Goal: Information Seeking & Learning: Learn about a topic

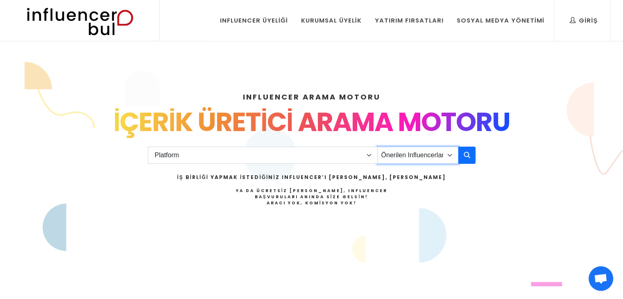
click at [434, 154] on select "Önerilen Influencerlar Aile & [PERSON_NAME] & [PERSON_NAME] [PERSON_NAME] & Giy…" at bounding box center [417, 155] width 81 height 17
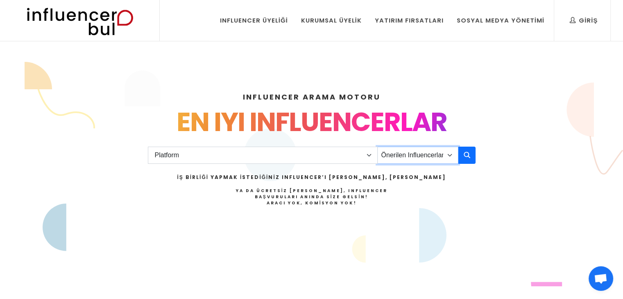
click at [434, 154] on select "Önerilen Influencerlar Aile & [PERSON_NAME] & [PERSON_NAME] [PERSON_NAME] & Giy…" at bounding box center [417, 155] width 81 height 17
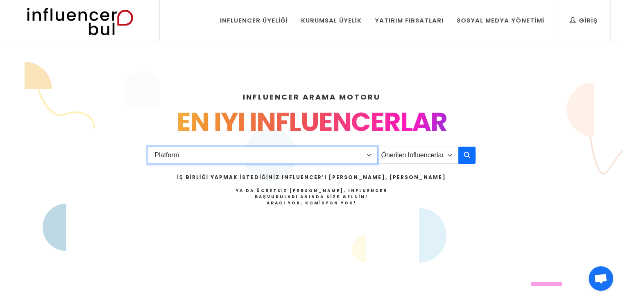
click at [359, 155] on select "Platform Instagram Facebook Youtube Tiktok Twitter Twitch" at bounding box center [263, 155] width 230 height 17
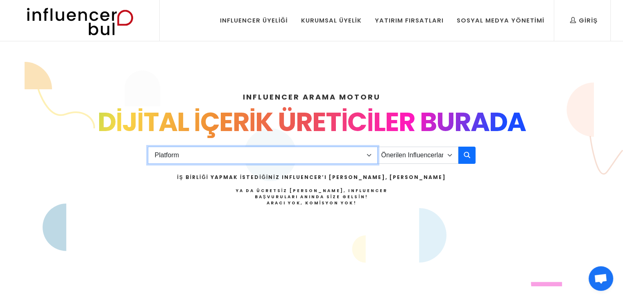
click at [221, 153] on select "Platform Instagram Facebook Youtube Tiktok Twitter Twitch" at bounding box center [263, 155] width 230 height 17
click at [221, 152] on select "Platform Instagram Facebook Youtube Tiktok Twitter Twitch" at bounding box center [263, 155] width 230 height 17
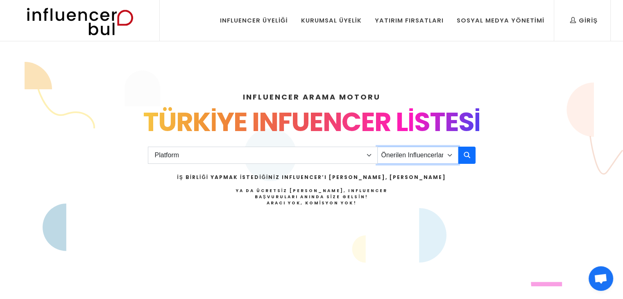
click at [442, 161] on select "Önerilen Influencerlar Aile & Çocuk & Ebeveyn Alışveriş & Giyim & Aksesuar Arab…" at bounding box center [417, 155] width 81 height 17
click at [441, 160] on select "Önerilen Influencerlar Aile & Çocuk & Ebeveyn Alışveriş & Giyim & Aksesuar Arab…" at bounding box center [417, 155] width 81 height 17
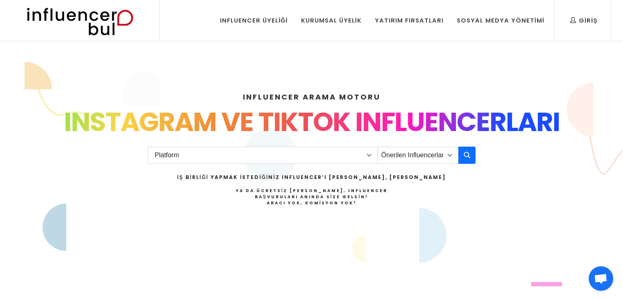
drag, startPoint x: 290, startPoint y: 197, endPoint x: 341, endPoint y: 198, distance: 50.8
click at [341, 198] on h4 "Ya da Ücretsiz İlan Verin, Influencer Başvuruları Anında Size Gelsin! Aracı Yok…" at bounding box center [311, 197] width 269 height 18
click at [278, 202] on h4 "Ya da Ücretsiz İlan Verin, Influencer Başvuruları Anında Size Gelsin! Aracı Yok…" at bounding box center [311, 197] width 269 height 18
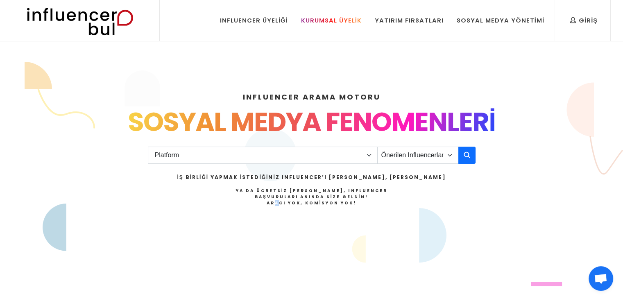
click at [331, 21] on div "Kurumsal Üyelik" at bounding box center [331, 20] width 61 height 9
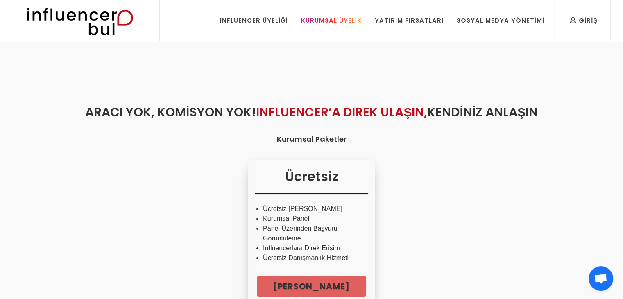
click at [368, 20] on link "Kurumsal Üyelik" at bounding box center [331, 20] width 73 height 41
click at [400, 23] on div "Yatırım Fırsatları" at bounding box center [409, 20] width 69 height 9
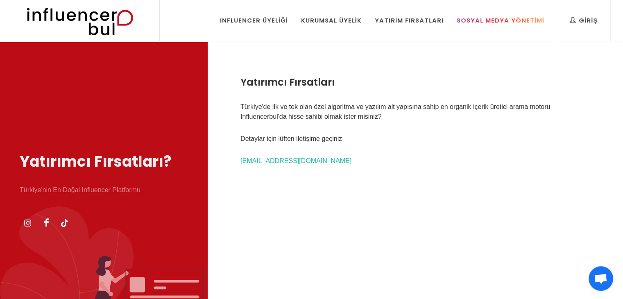
click at [475, 33] on link "Sosyal Medya Yönetimi" at bounding box center [501, 20] width 100 height 41
click at [424, 27] on link "Yatırım Fırsatları" at bounding box center [409, 20] width 81 height 41
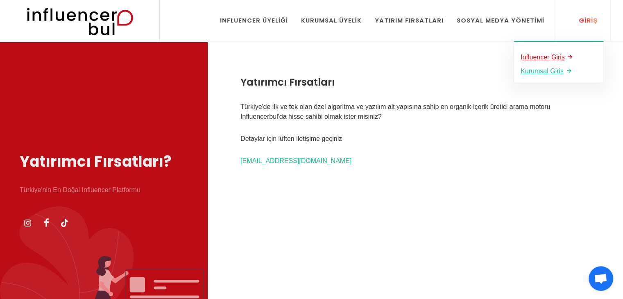
click at [557, 60] on u "Influencer Giriş" at bounding box center [543, 57] width 44 height 7
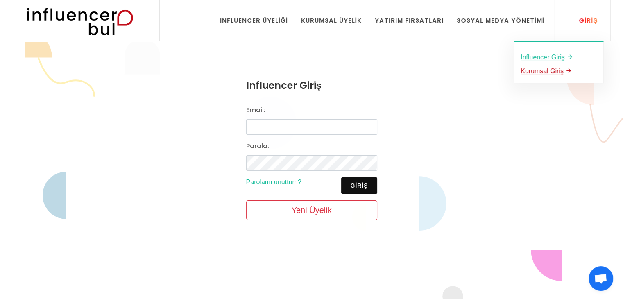
click at [549, 71] on u "Kurumsal Giriş" at bounding box center [542, 71] width 43 height 7
click at [548, 60] on u "Influencer Giriş" at bounding box center [543, 57] width 44 height 7
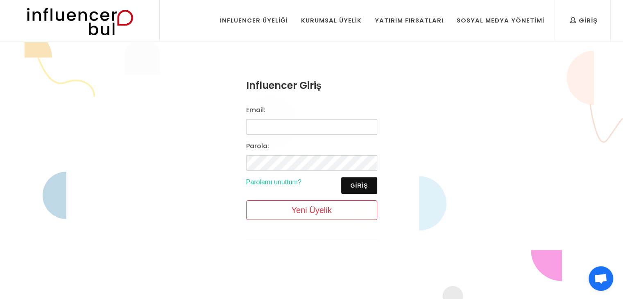
click at [127, 30] on img at bounding box center [79, 20] width 135 height 41
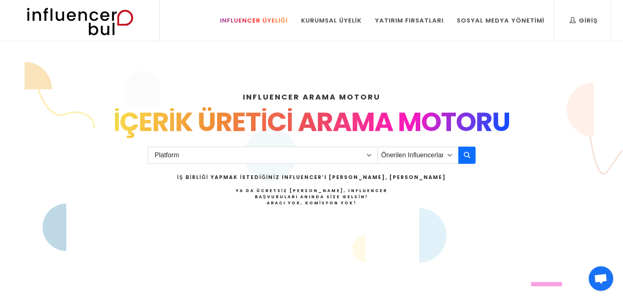
click at [251, 22] on div "Influencer Üyeliği" at bounding box center [254, 20] width 68 height 9
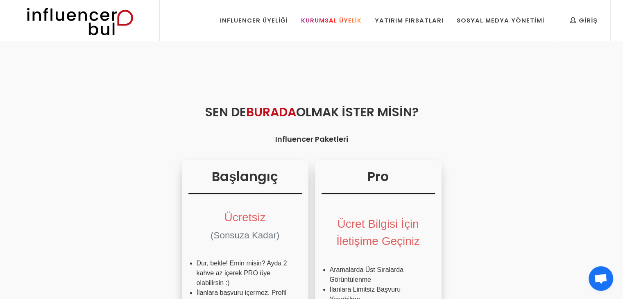
click at [357, 21] on div "Kurumsal Üyelik" at bounding box center [331, 20] width 61 height 9
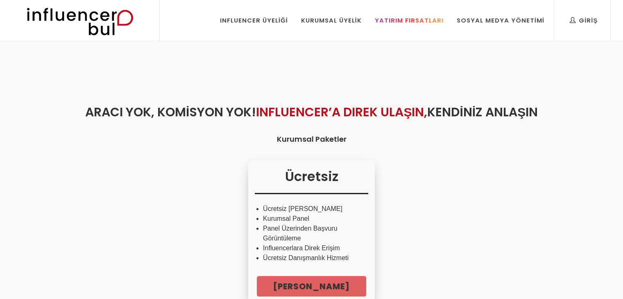
click at [395, 13] on link "Yatırım Fırsatları" at bounding box center [409, 20] width 81 height 41
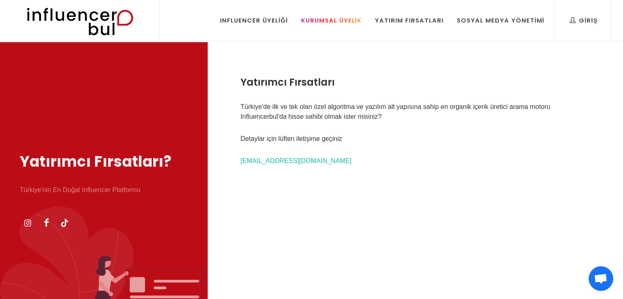
click at [352, 17] on div "Kurumsal Üyelik" at bounding box center [331, 20] width 61 height 9
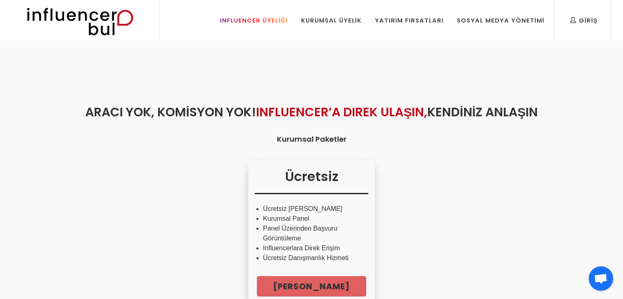
click at [261, 32] on link "Influencer Üyeliği" at bounding box center [254, 20] width 80 height 41
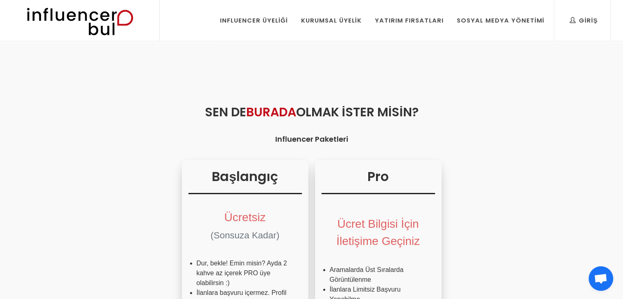
click at [35, 25] on img at bounding box center [79, 20] width 135 height 41
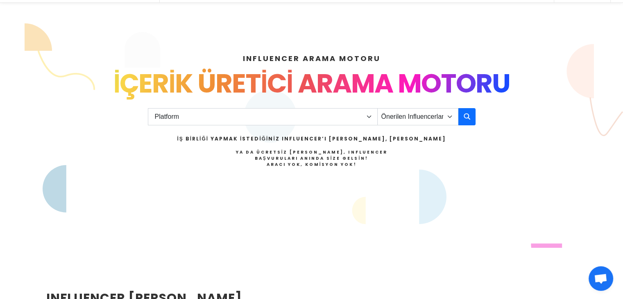
scroll to position [55, 0]
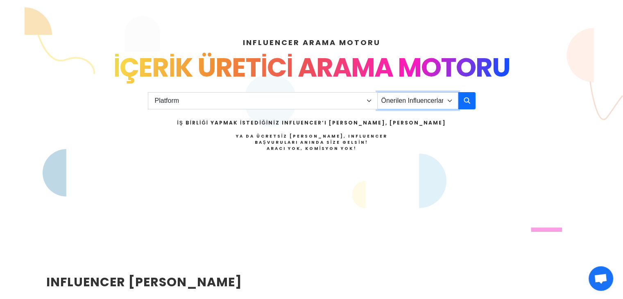
click at [433, 99] on select "Önerilen Influencerlar Aile & [PERSON_NAME] & [PERSON_NAME] [PERSON_NAME] & Giy…" at bounding box center [417, 100] width 81 height 17
click at [432, 100] on select "Önerilen Influencerlar Aile & [PERSON_NAME] & [PERSON_NAME] [PERSON_NAME] & Giy…" at bounding box center [417, 100] width 81 height 17
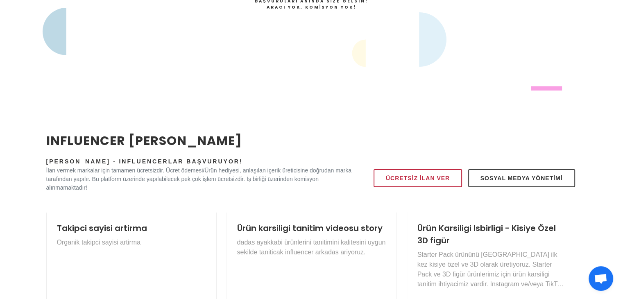
scroll to position [268, 0]
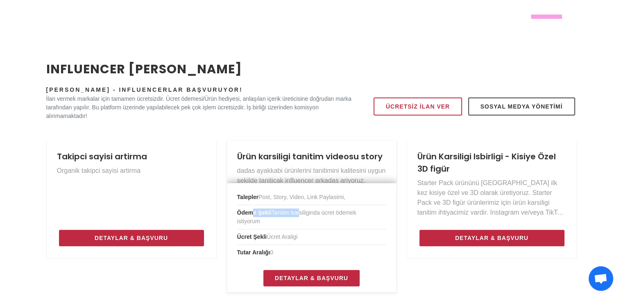
drag, startPoint x: 297, startPoint y: 213, endPoint x: 251, endPoint y: 213, distance: 46.3
click at [251, 213] on li "Ödeme Şekli Tanitim karsiliginda ücret ödemek istiyorum" at bounding box center [311, 217] width 149 height 24
click at [254, 227] on li "Ödeme Şekli Tanitim karsiliginda ücret ödemek istiyorum" at bounding box center [311, 217] width 149 height 24
drag, startPoint x: 260, startPoint y: 223, endPoint x: 227, endPoint y: 211, distance: 35.1
click at [227, 211] on div "Talepler Post, Story, Video, Link [PERSON_NAME], Ödeme Şekli Tanitim karsiligin…" at bounding box center [312, 237] width 170 height 109
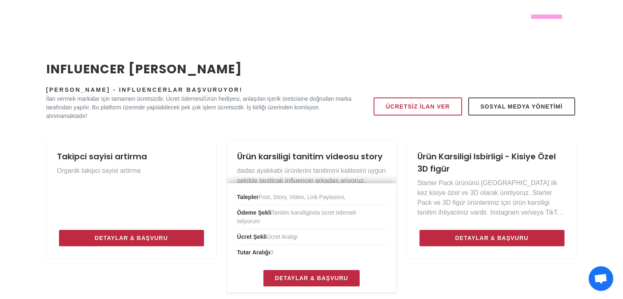
drag, startPoint x: 316, startPoint y: 242, endPoint x: 234, endPoint y: 198, distance: 93.3
click at [234, 198] on div "Talepler Post, Story, Video, Link [PERSON_NAME], Ödeme Şekli Tanitim karsiligin…" at bounding box center [312, 237] width 170 height 109
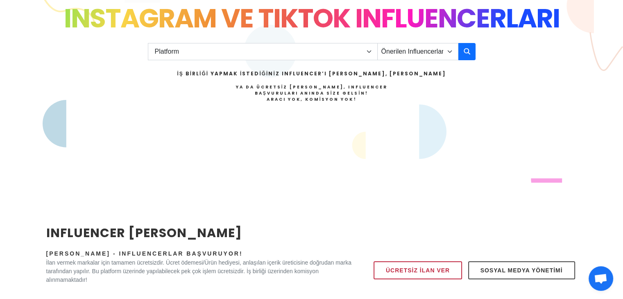
scroll to position [0, 0]
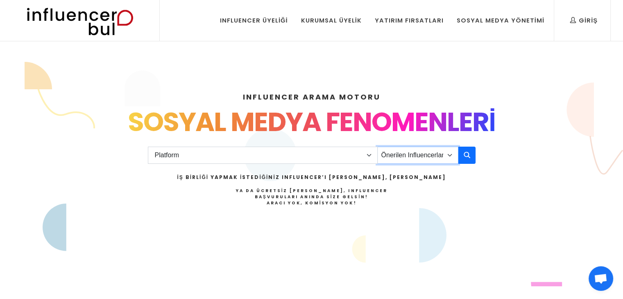
click at [431, 157] on select "Önerilen Influencerlar Aile & [PERSON_NAME] & [PERSON_NAME] [PERSON_NAME] & Giy…" at bounding box center [417, 155] width 81 height 17
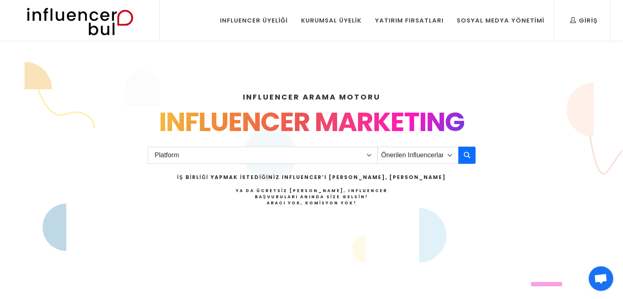
drag, startPoint x: 538, startPoint y: 284, endPoint x: 525, endPoint y: 284, distance: 12.7
click at [525, 284] on section "INFLUENCER ARAMA MOTORU INSTAGRAM VE TIKTOK INFLUENCERLARI SOSYAL MEDYA FENOMEN…" at bounding box center [311, 174] width 623 height 225
